Goal: Feedback & Contribution: Leave review/rating

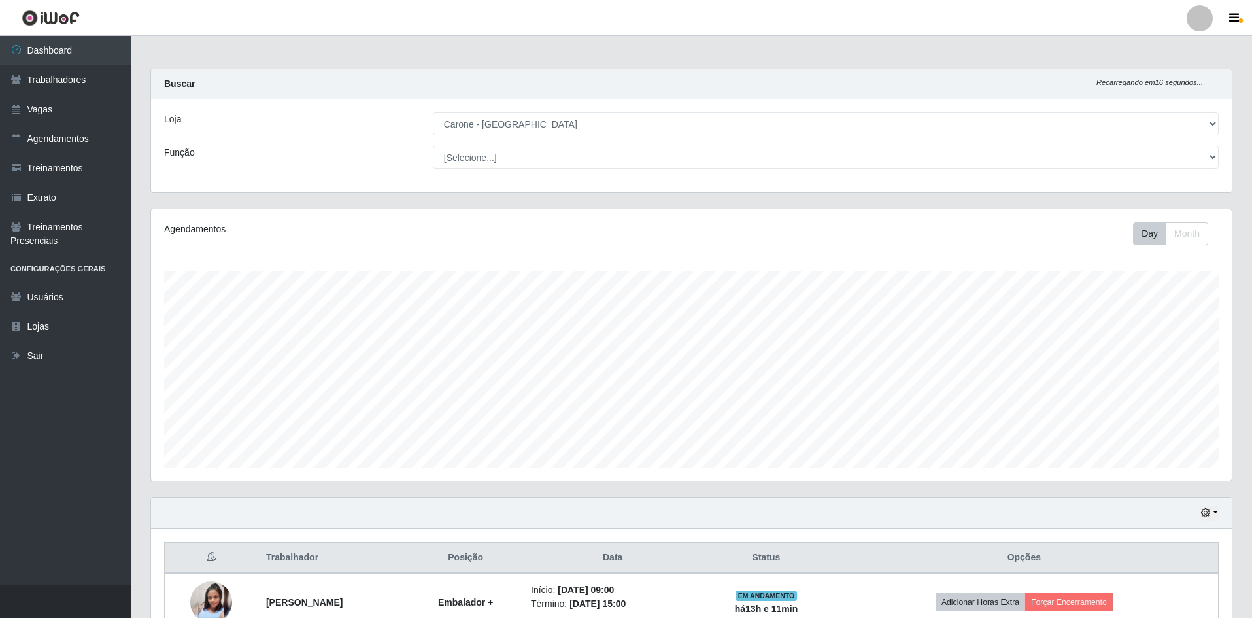
select select "505"
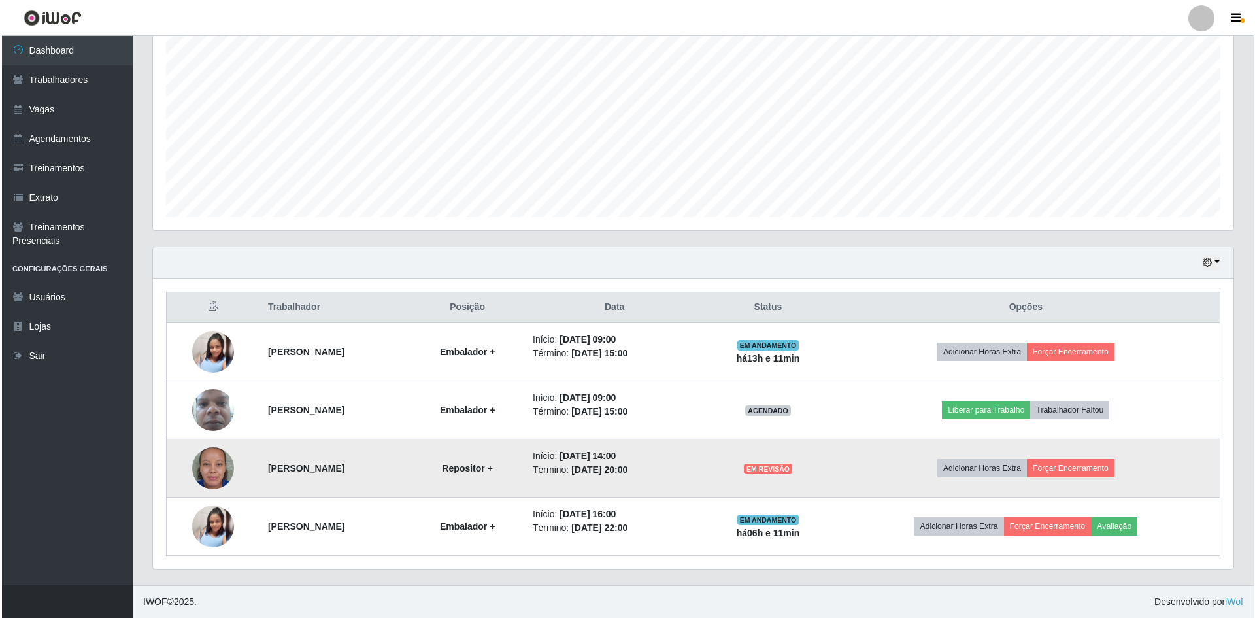
scroll to position [271, 1080]
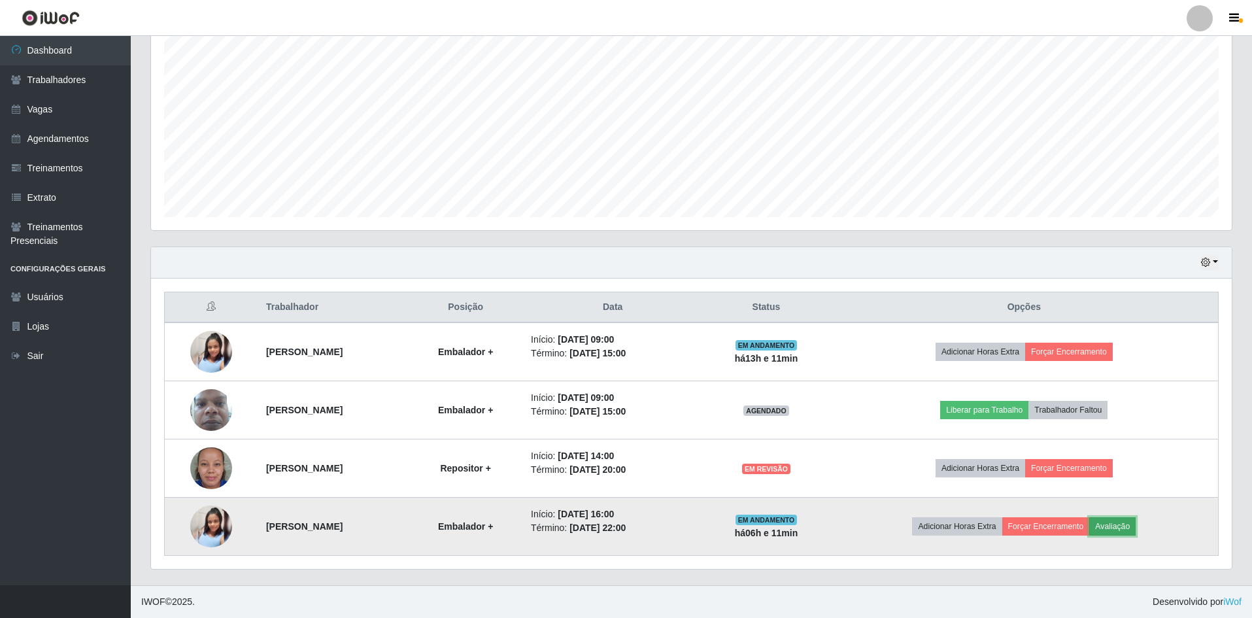
click at [1109, 521] on button "Avaliação" at bounding box center [1112, 526] width 46 height 18
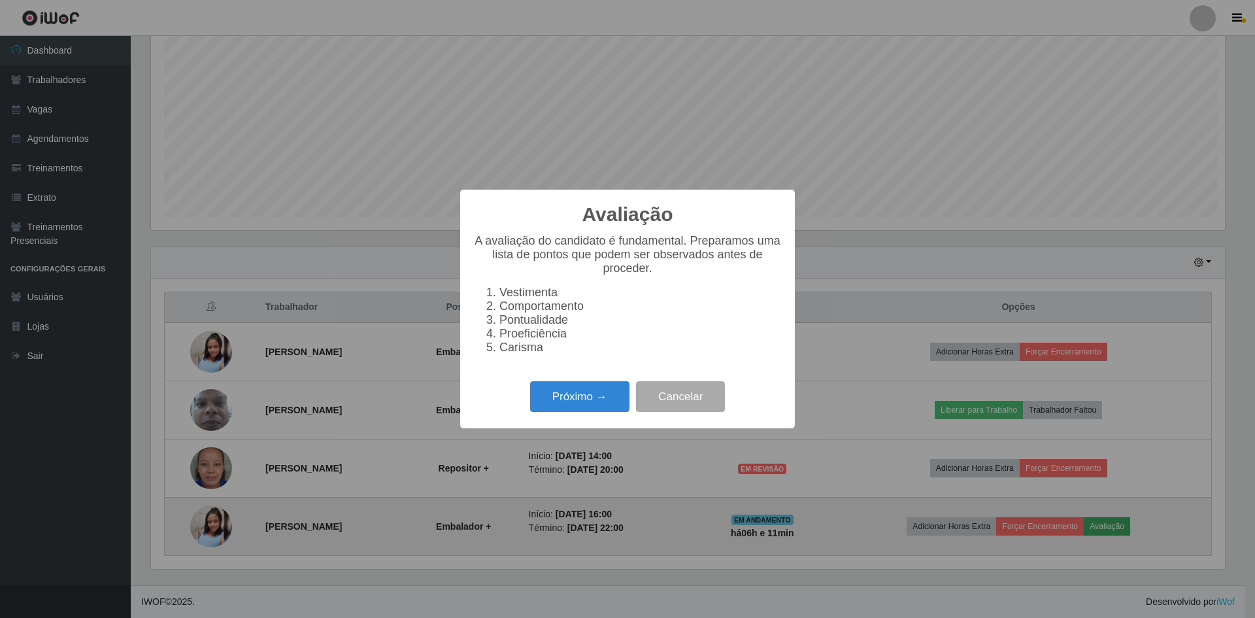
scroll to position [271, 1074]
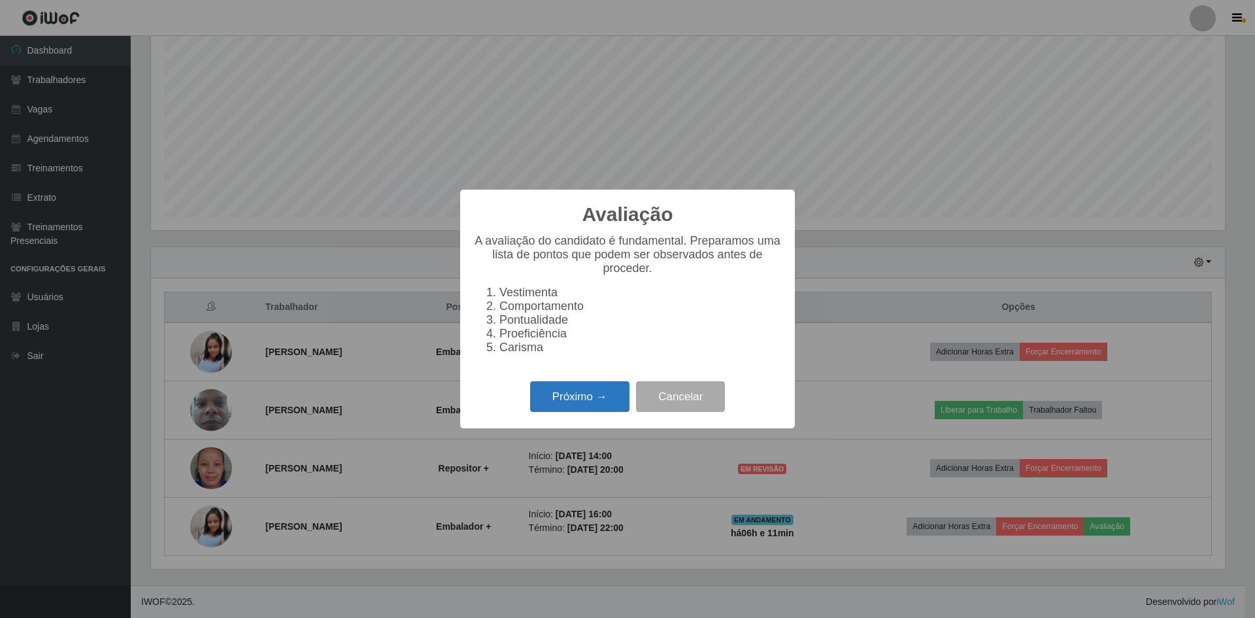
click at [593, 411] on button "Próximo →" at bounding box center [579, 396] width 99 height 31
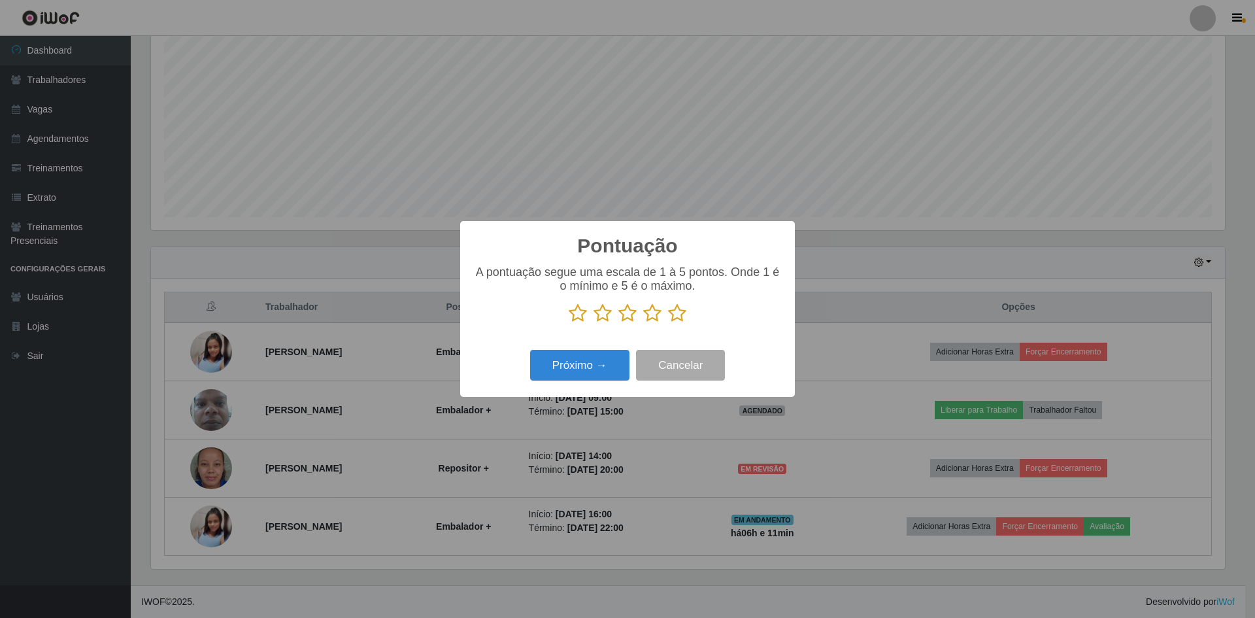
scroll to position [653355, 652552]
click at [678, 320] on icon at bounding box center [677, 313] width 18 height 20
click at [668, 323] on input "radio" at bounding box center [668, 323] width 0 height 0
click at [592, 367] on button "Próximo →" at bounding box center [579, 365] width 99 height 31
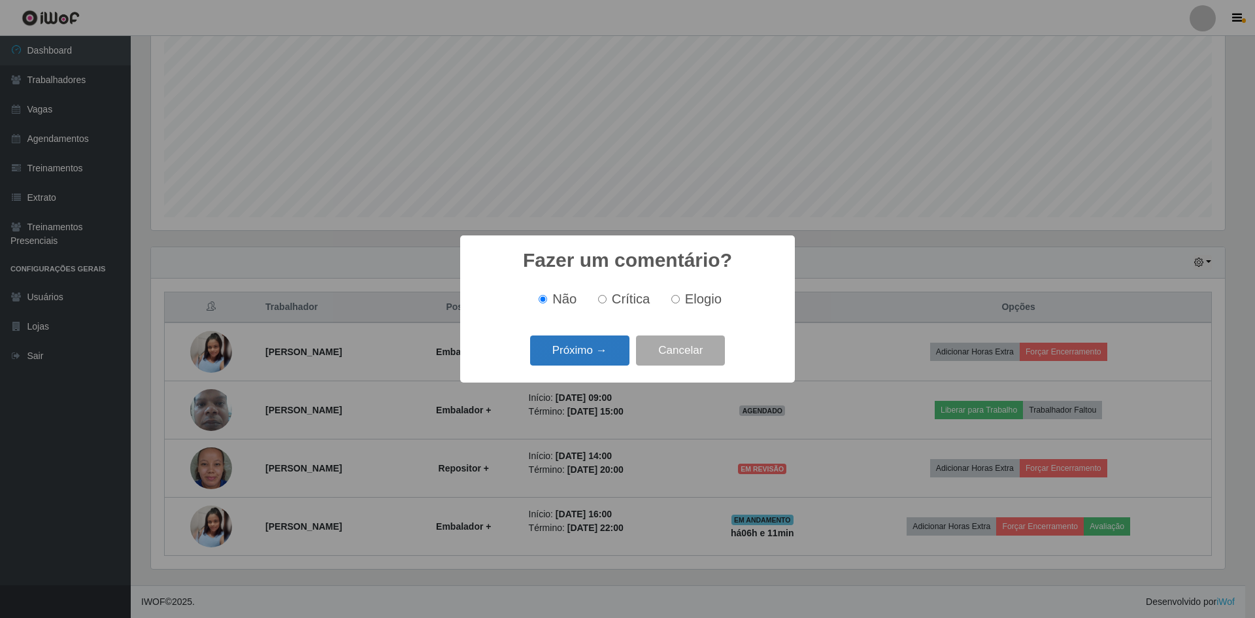
click at [612, 365] on button "Próximo →" at bounding box center [579, 350] width 99 height 31
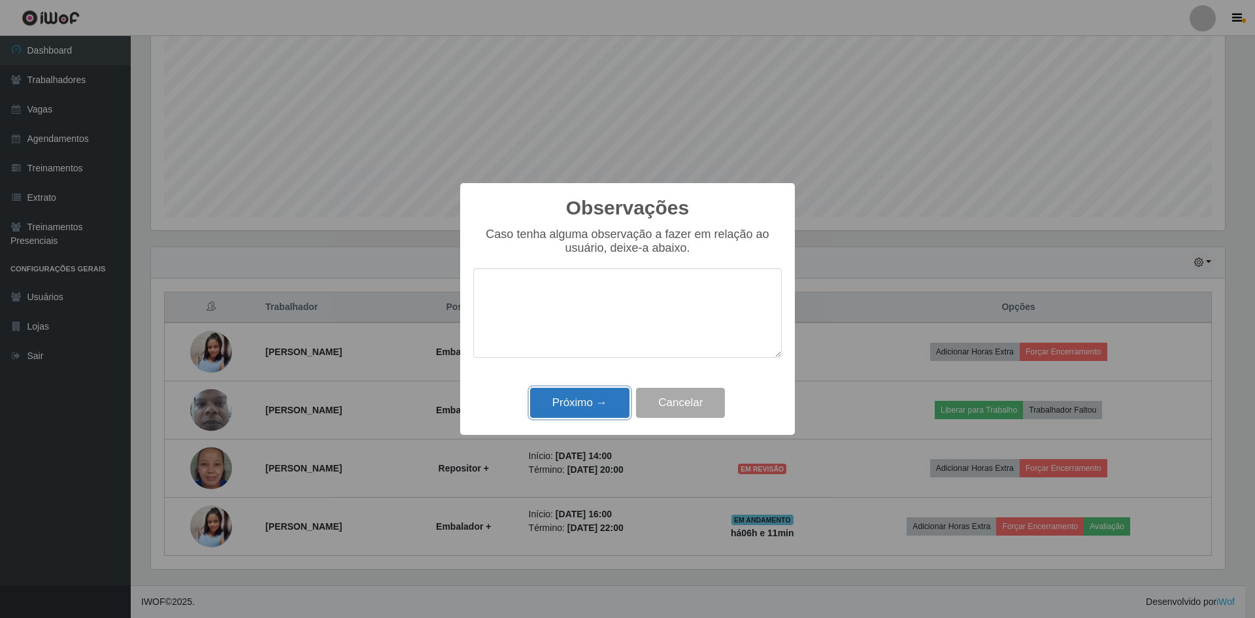
click at [590, 399] on button "Próximo →" at bounding box center [579, 403] width 99 height 31
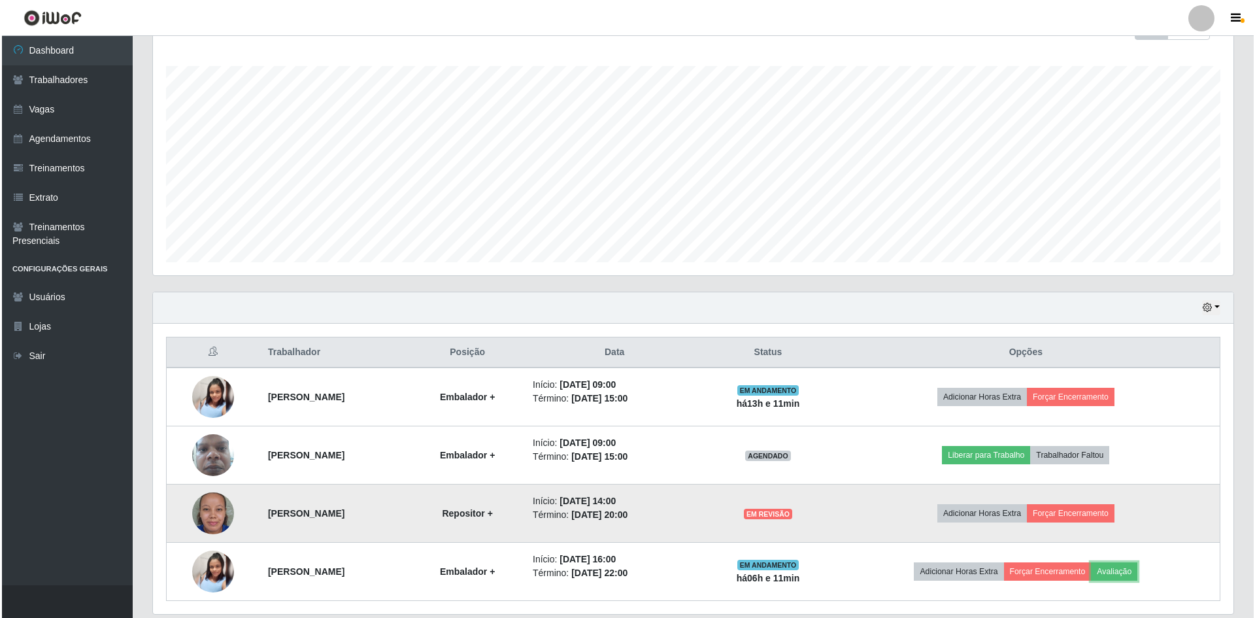
scroll to position [185, 0]
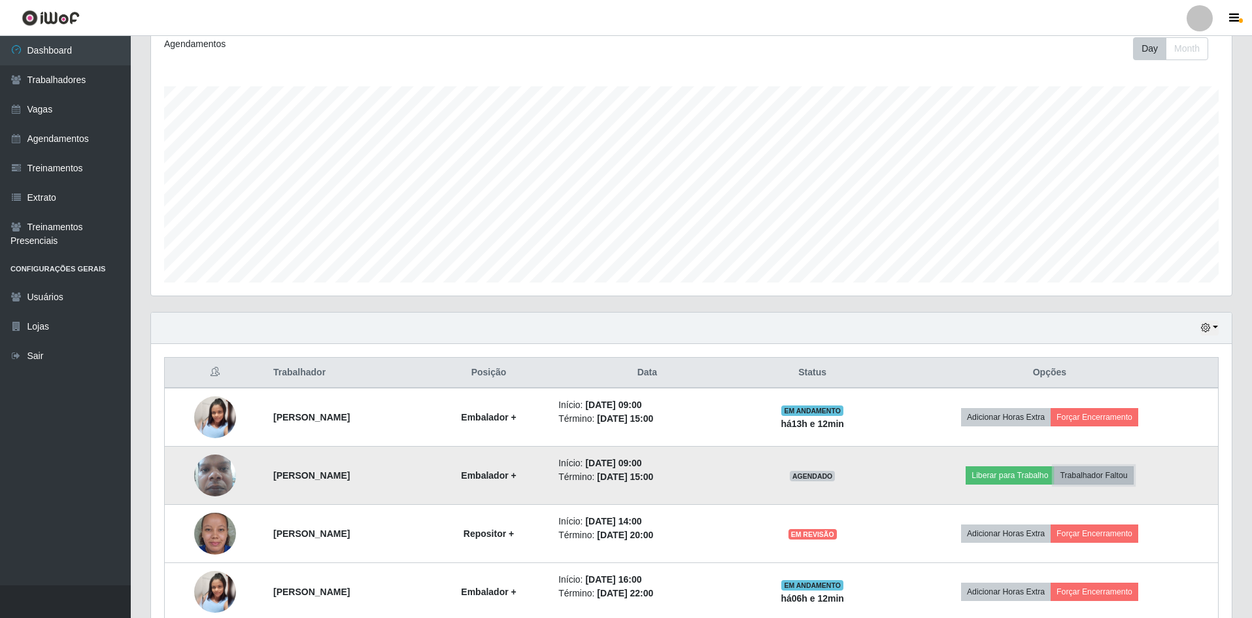
click at [1097, 475] on button "Trabalhador Faltou" at bounding box center [1093, 475] width 79 height 18
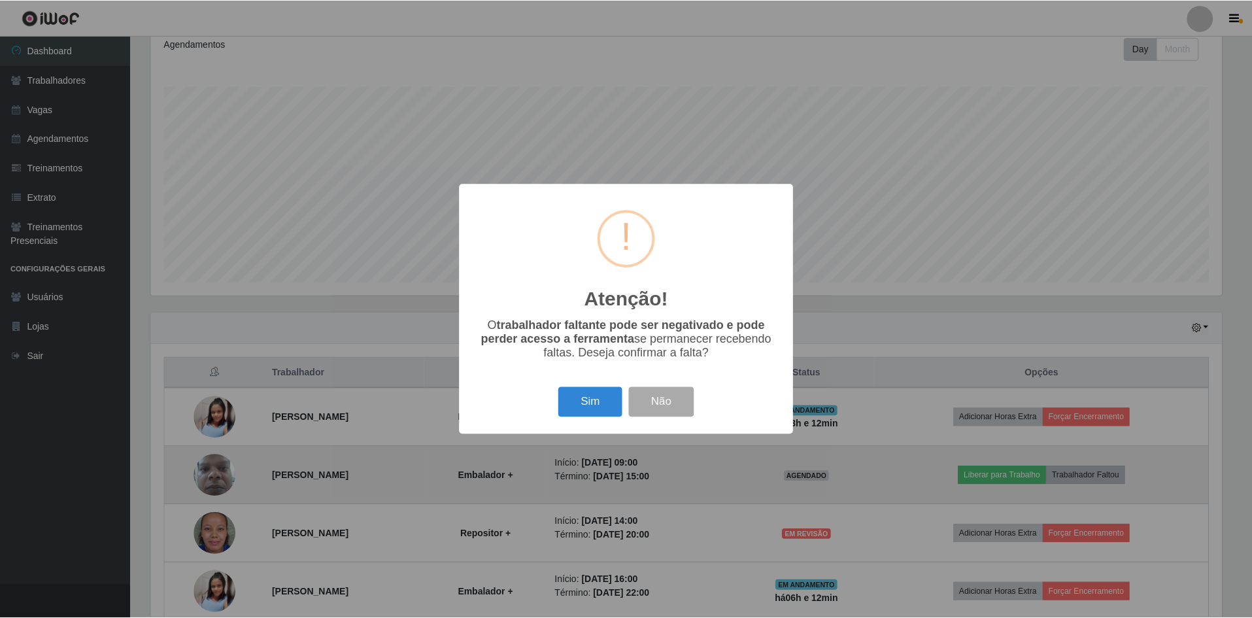
scroll to position [271, 1074]
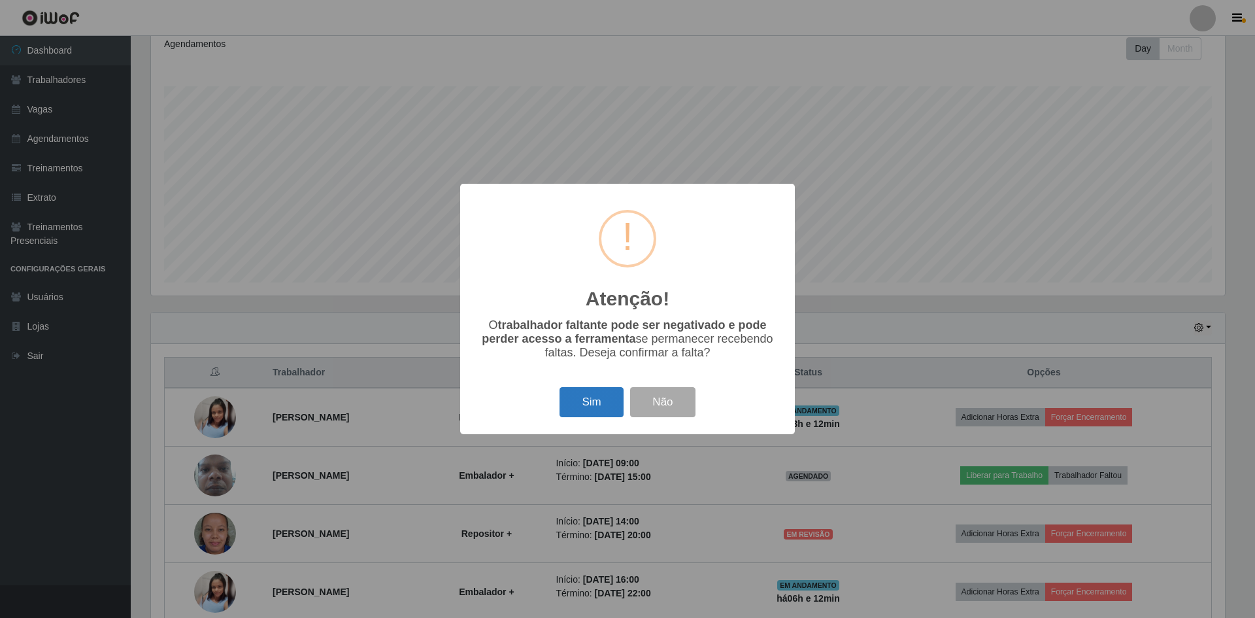
click at [598, 403] on button "Sim" at bounding box center [591, 402] width 63 height 31
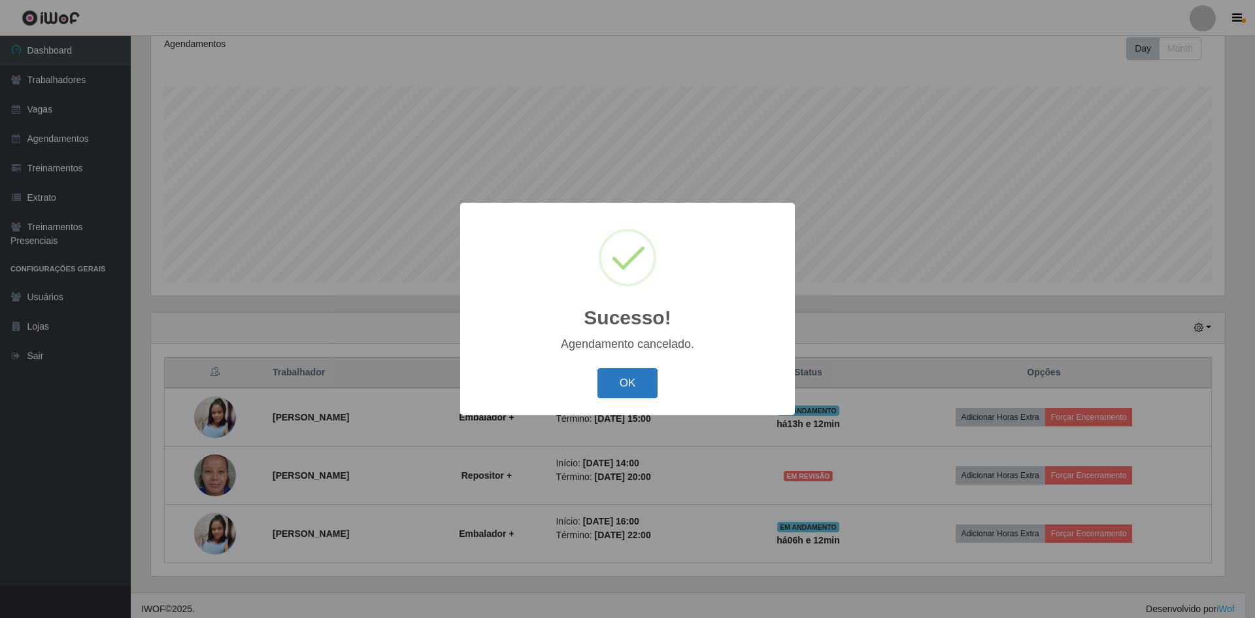
click at [639, 388] on button "OK" at bounding box center [627, 383] width 61 height 31
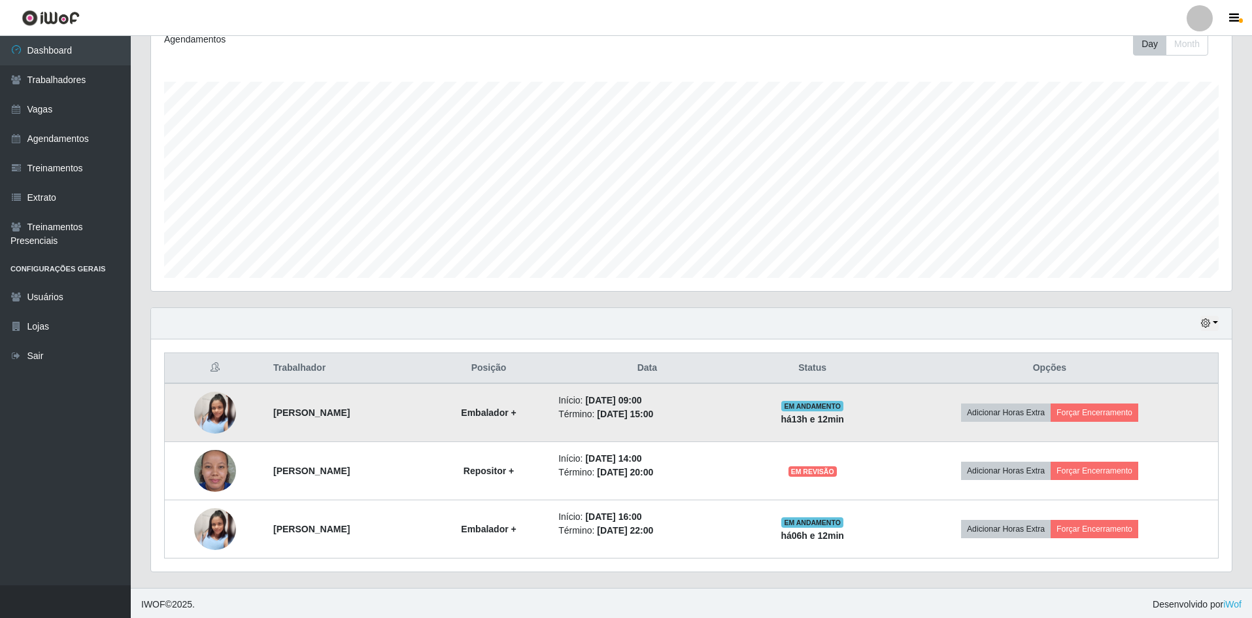
scroll to position [192, 0]
